Goal: Transaction & Acquisition: Purchase product/service

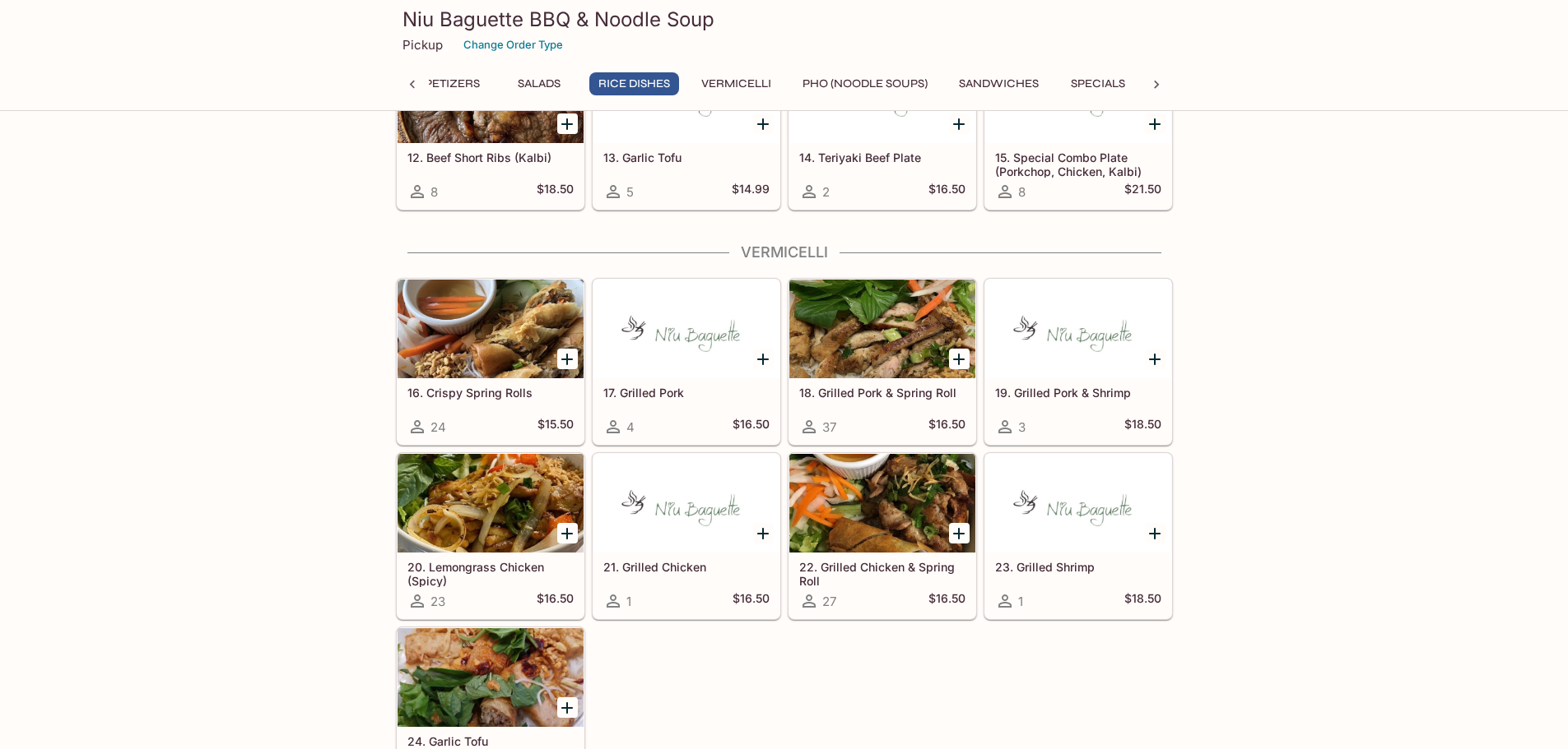
scroll to position [987, 0]
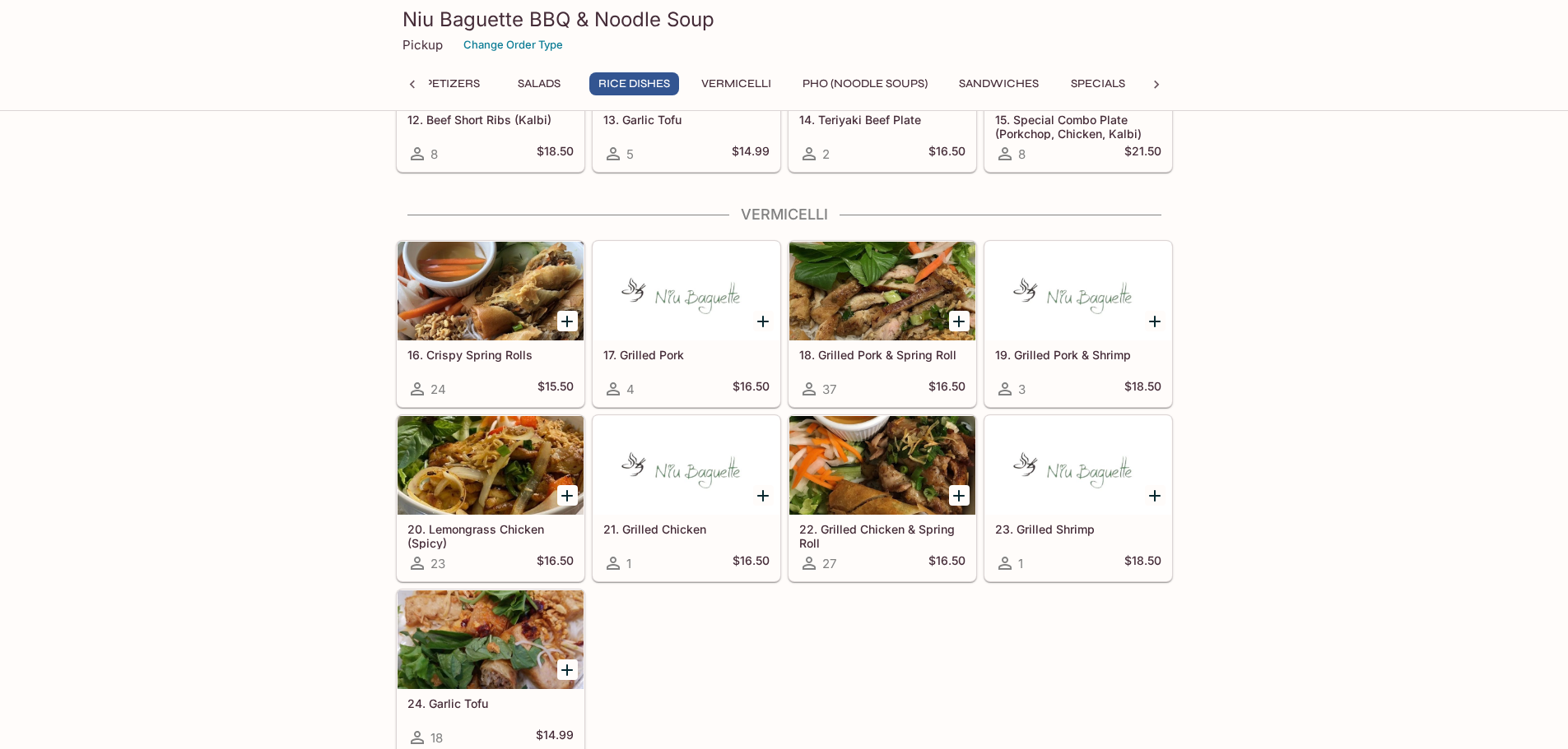
click at [891, 466] on div at bounding box center [882, 465] width 186 height 99
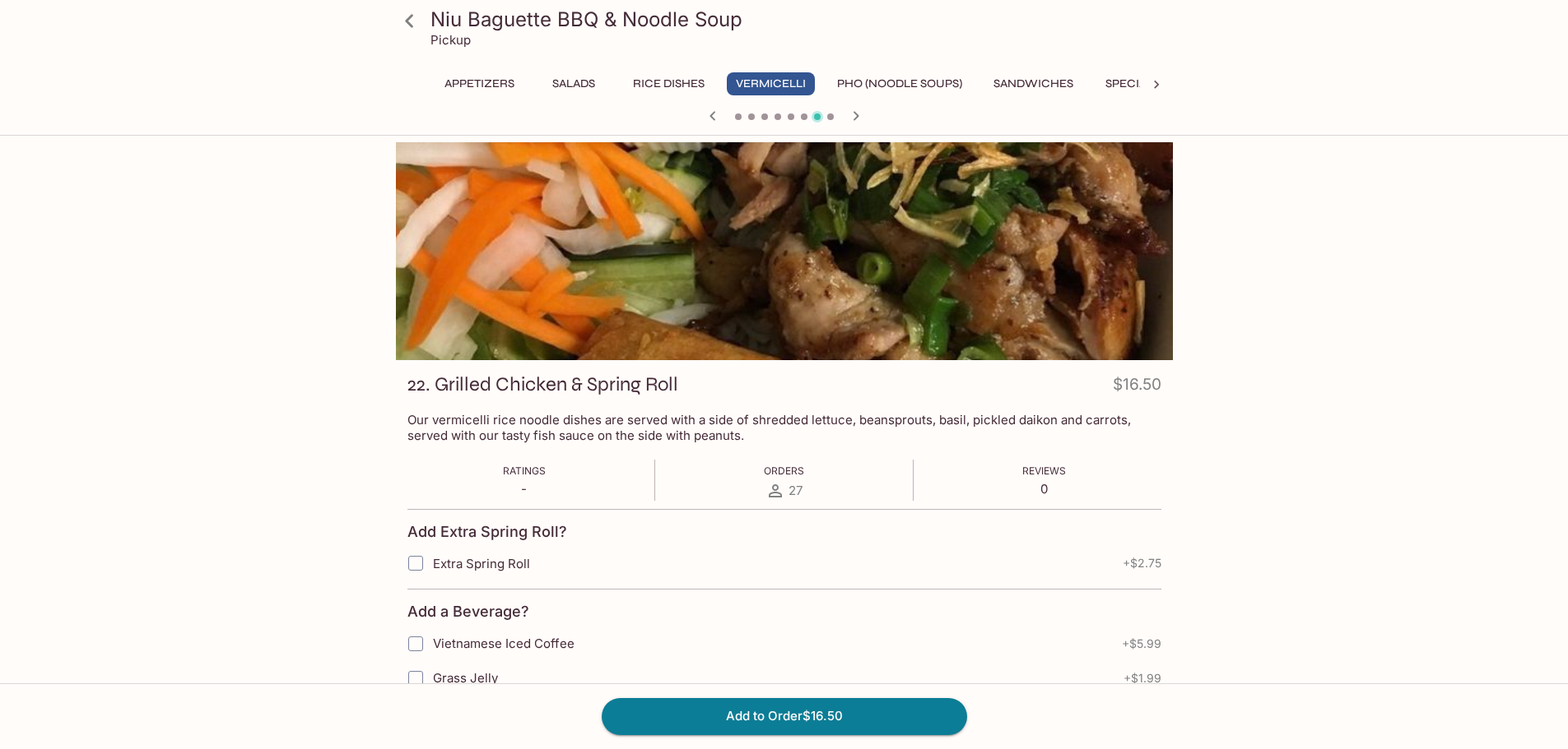
click at [853, 121] on icon "button" at bounding box center [855, 116] width 20 height 20
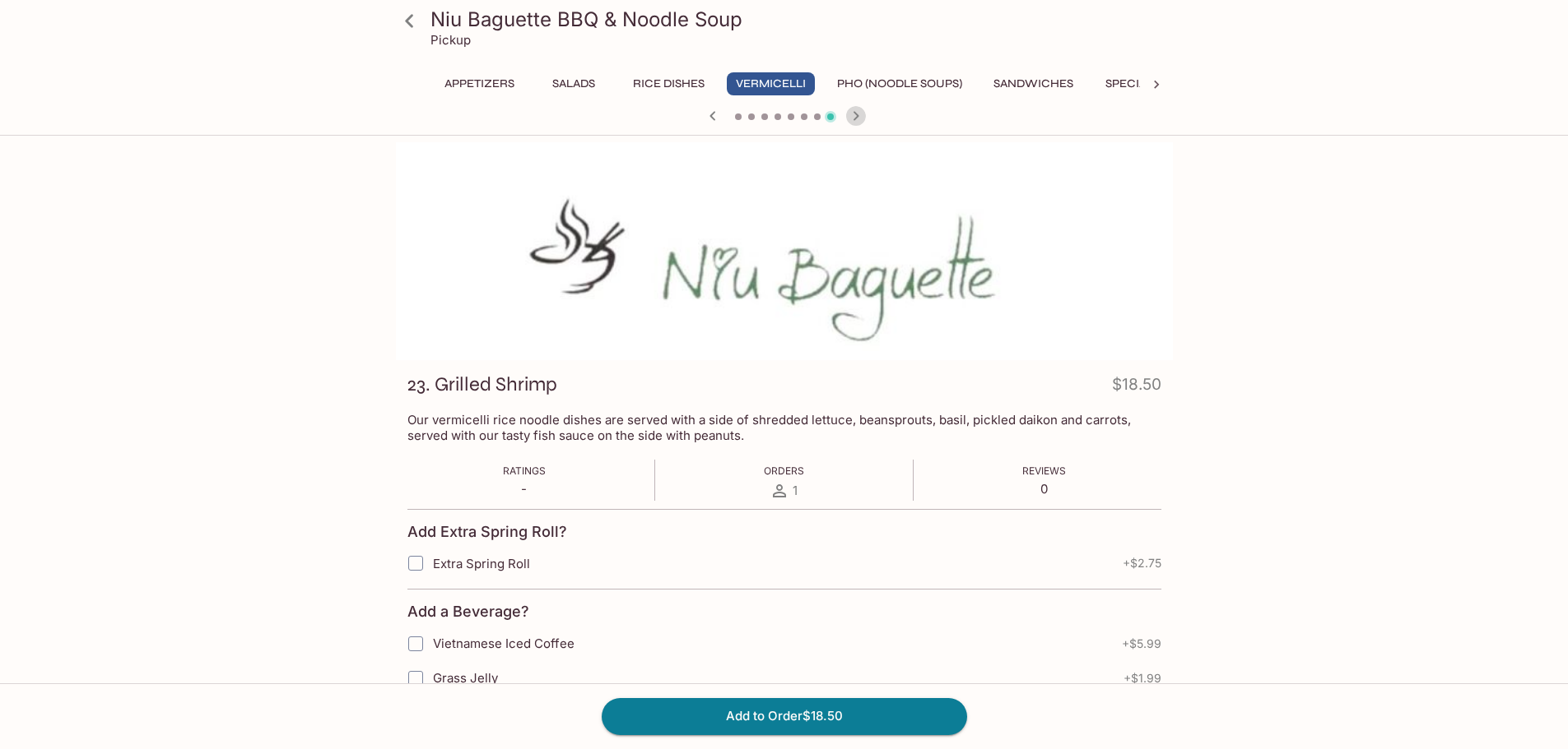
click at [863, 113] on icon "button" at bounding box center [855, 116] width 20 height 20
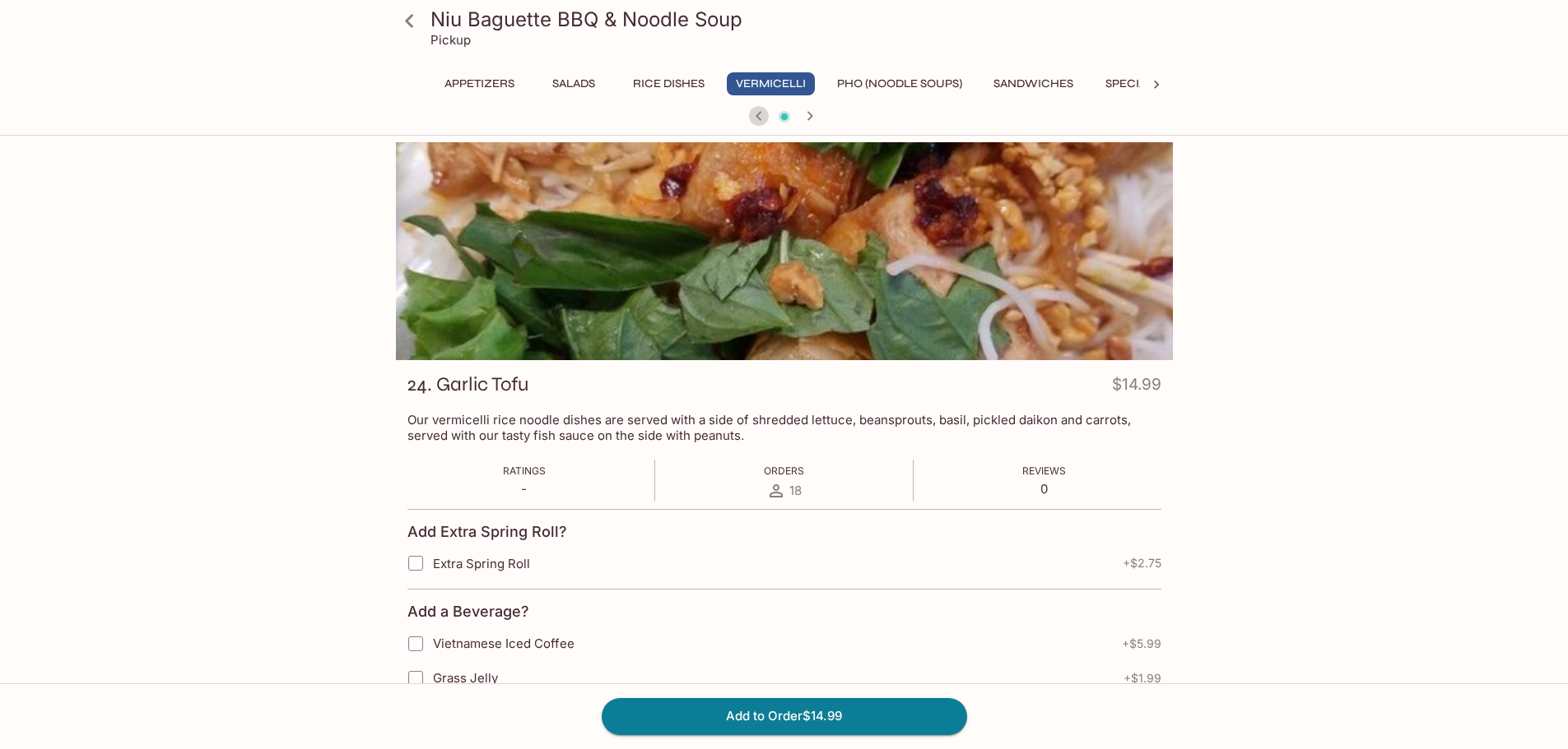
click at [760, 114] on icon "button" at bounding box center [758, 116] width 6 height 9
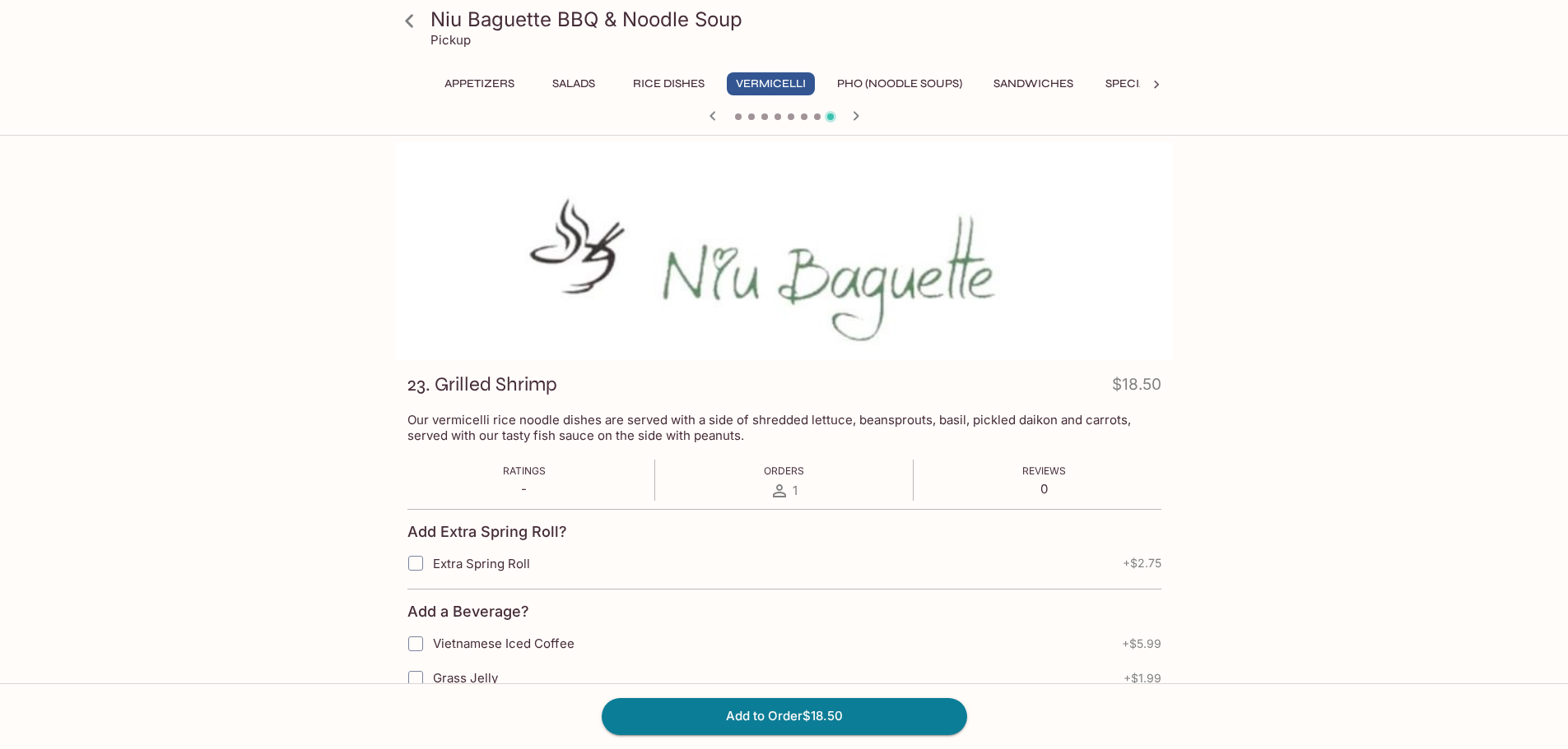
click at [760, 114] on div at bounding box center [784, 118] width 790 height 24
click at [706, 113] on icon "button" at bounding box center [712, 116] width 20 height 20
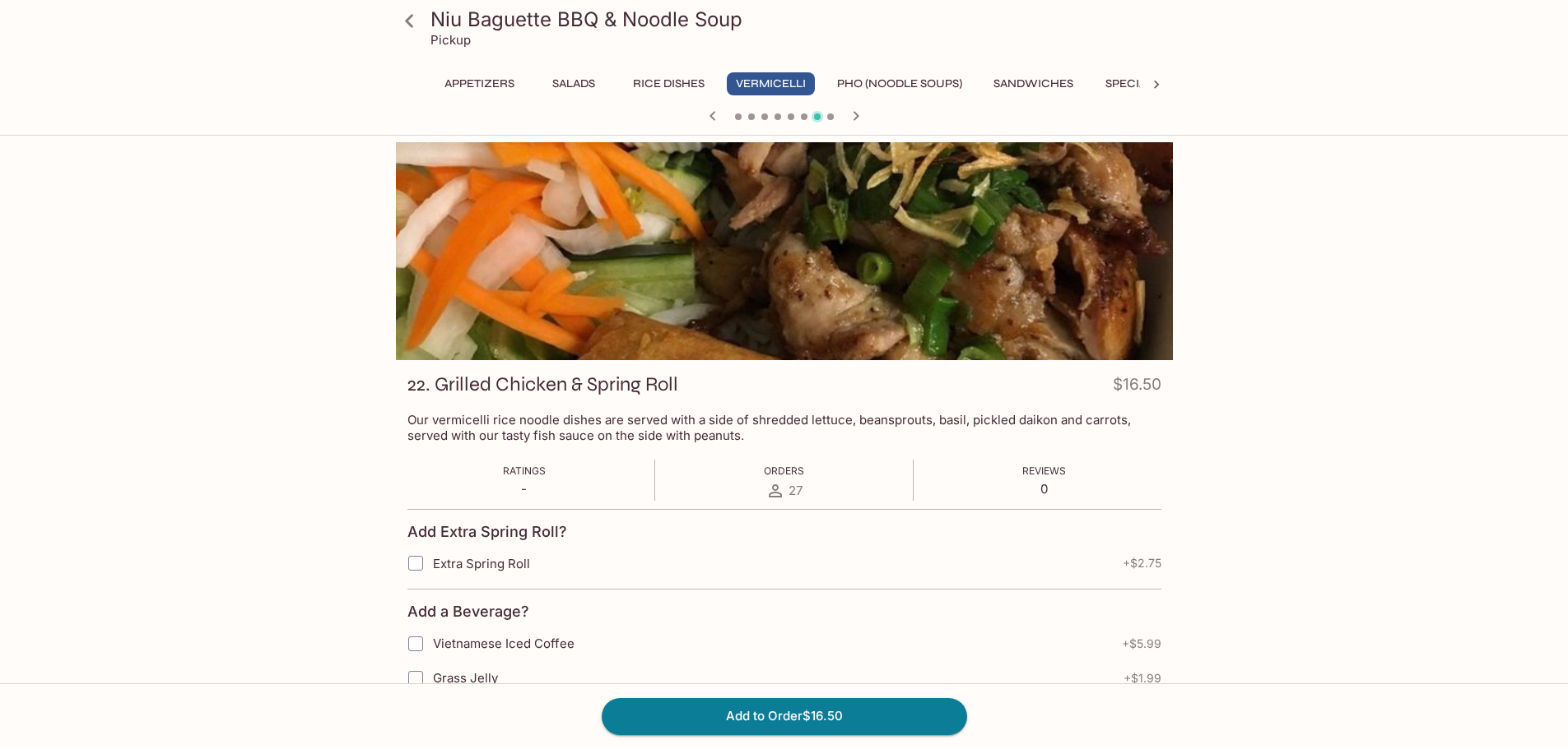
drag, startPoint x: 471, startPoint y: 266, endPoint x: 427, endPoint y: 272, distance: 44.4
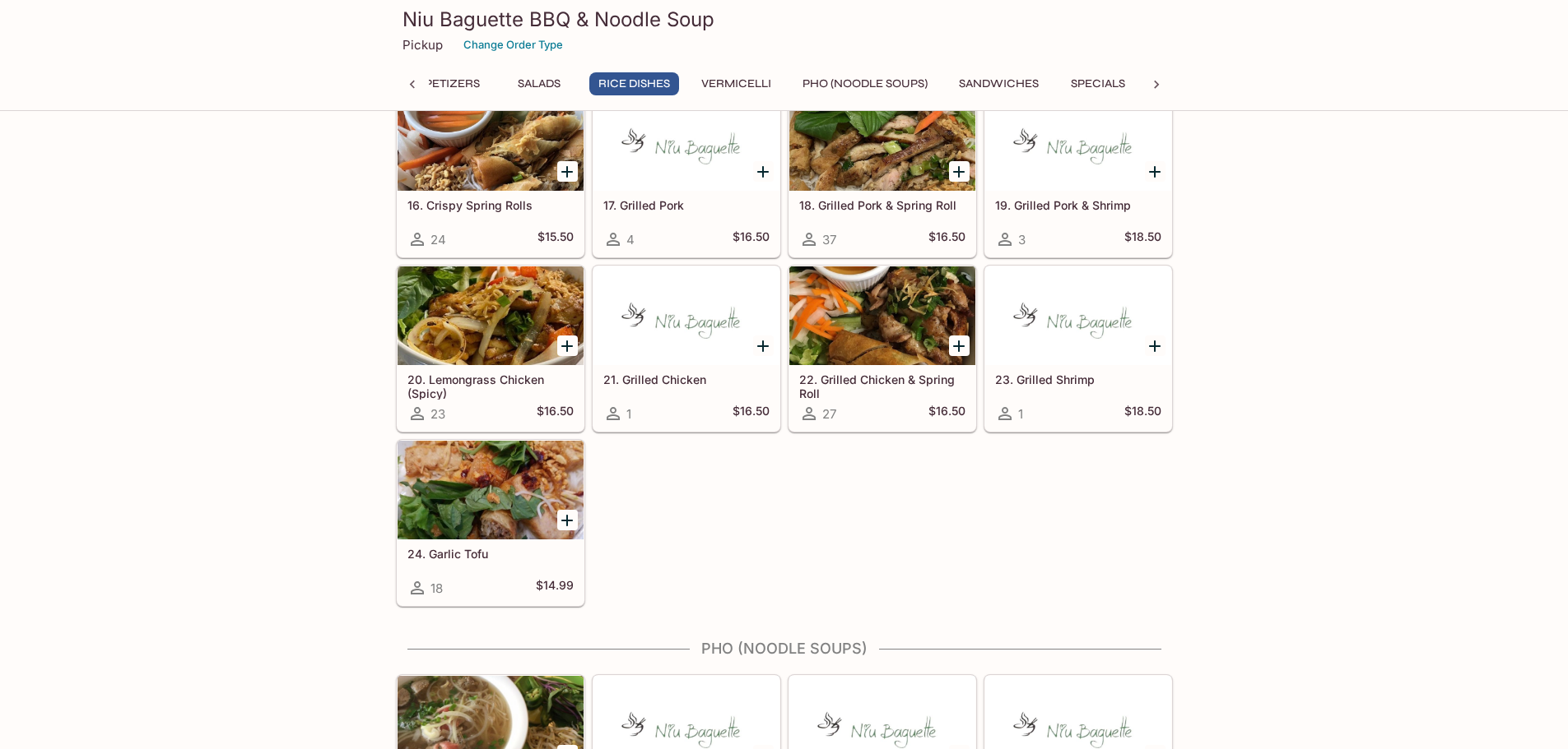
scroll to position [987, 0]
